Goal: Entertainment & Leisure: Consume media (video, audio)

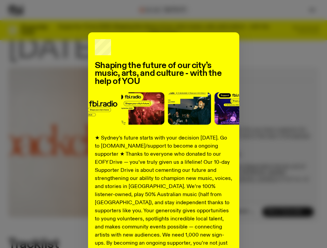
scroll to position [85, 0]
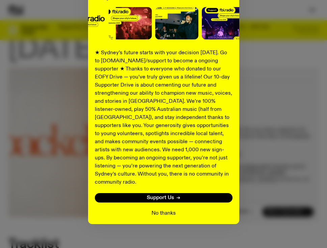
click at [168, 209] on button "No thanks" at bounding box center [163, 213] width 24 height 8
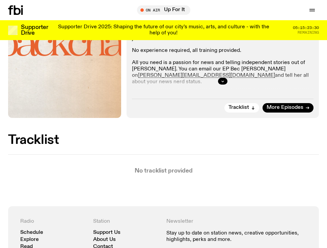
scroll to position [156, 0]
click at [250, 107] on button "Tracklist" at bounding box center [241, 107] width 35 height 9
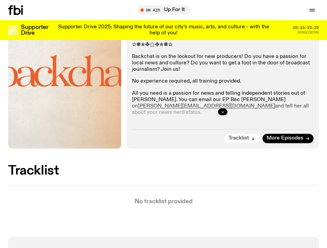
scroll to position [124, 0]
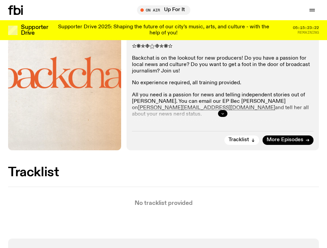
click at [220, 114] on icon "button" at bounding box center [222, 114] width 4 height 4
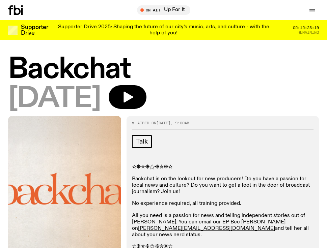
scroll to position [0, 0]
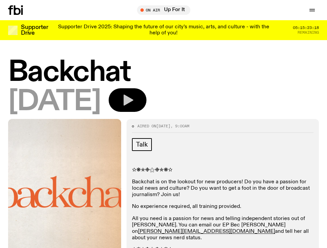
click at [134, 104] on icon "button" at bounding box center [127, 99] width 13 height 13
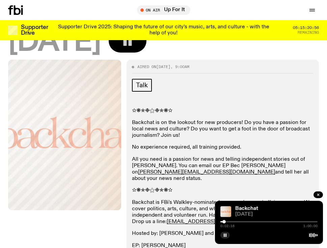
scroll to position [61, 0]
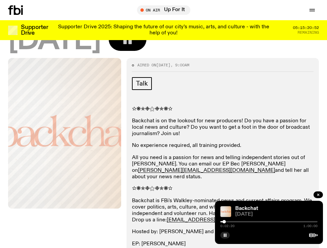
click at [229, 221] on div at bounding box center [268, 221] width 97 height 1
click at [233, 221] on div at bounding box center [268, 221] width 97 height 1
click at [239, 221] on div at bounding box center [268, 221] width 97 height 1
click at [243, 222] on div at bounding box center [268, 221] width 97 height 1
click at [248, 221] on div at bounding box center [268, 221] width 97 height 1
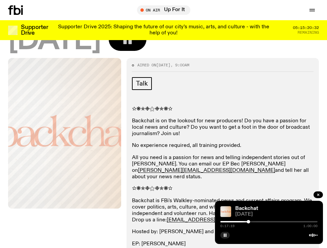
click at [254, 222] on div at bounding box center [268, 221] width 97 height 1
click at [250, 221] on div at bounding box center [205, 221] width 97 height 1
click at [256, 221] on div at bounding box center [268, 221] width 97 height 1
click at [261, 222] on div at bounding box center [268, 221] width 97 height 1
click at [265, 222] on div at bounding box center [268, 221] width 97 height 1
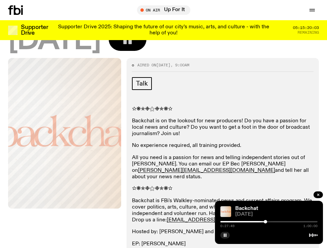
click at [262, 221] on div at bounding box center [216, 221] width 97 height 1
click at [261, 222] on div at bounding box center [216, 221] width 97 height 1
click at [264, 222] on div at bounding box center [268, 221] width 97 height 1
click at [261, 220] on div "0:27:23 1:00:00" at bounding box center [268, 224] width 97 height 8
click at [261, 221] on div at bounding box center [216, 221] width 97 height 1
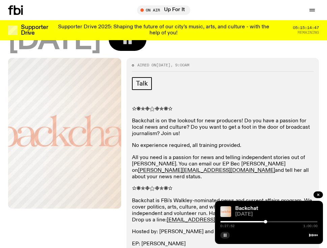
click at [224, 235] on rect "button" at bounding box center [223, 235] width 1 height 3
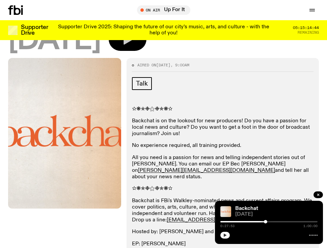
click at [262, 222] on div at bounding box center [216, 221] width 97 height 1
click at [265, 221] on div at bounding box center [268, 221] width 97 height 1
click at [264, 221] on div at bounding box center [264, 221] width 3 height 3
click at [224, 237] on icon "button" at bounding box center [225, 235] width 4 height 4
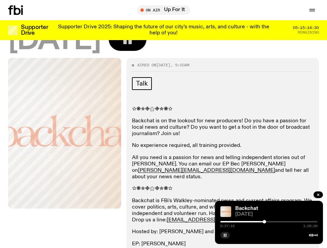
click at [261, 221] on div at bounding box center [215, 221] width 97 height 1
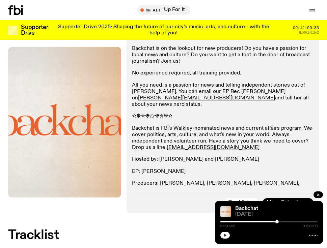
scroll to position [0, 0]
